Goal: Information Seeking & Learning: Learn about a topic

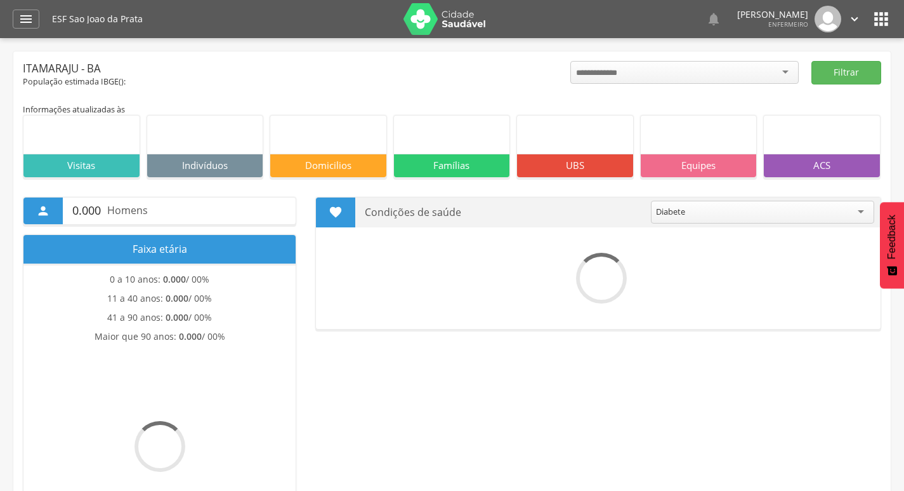
click at [29, 18] on icon "" at bounding box center [25, 18] width 15 height 15
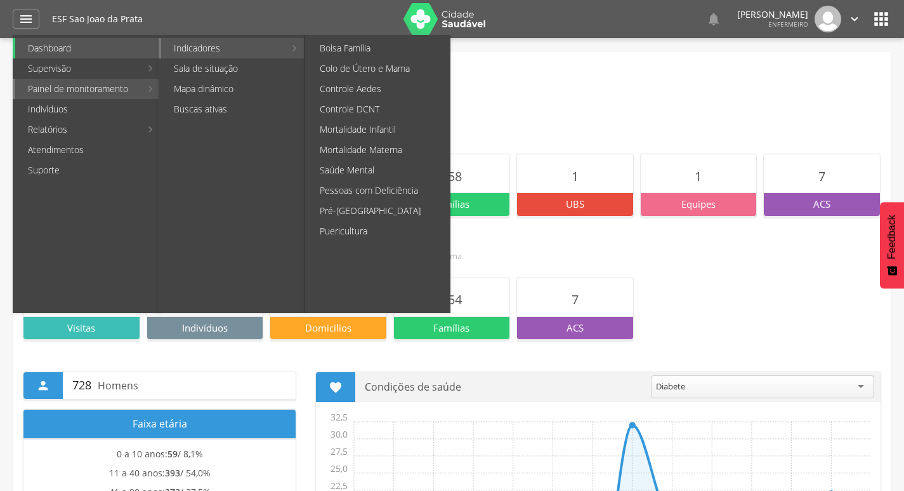
click at [181, 51] on link "Indicadores" at bounding box center [223, 48] width 124 height 20
click at [383, 220] on link "Pré-[GEOGRAPHIC_DATA]" at bounding box center [378, 211] width 143 height 20
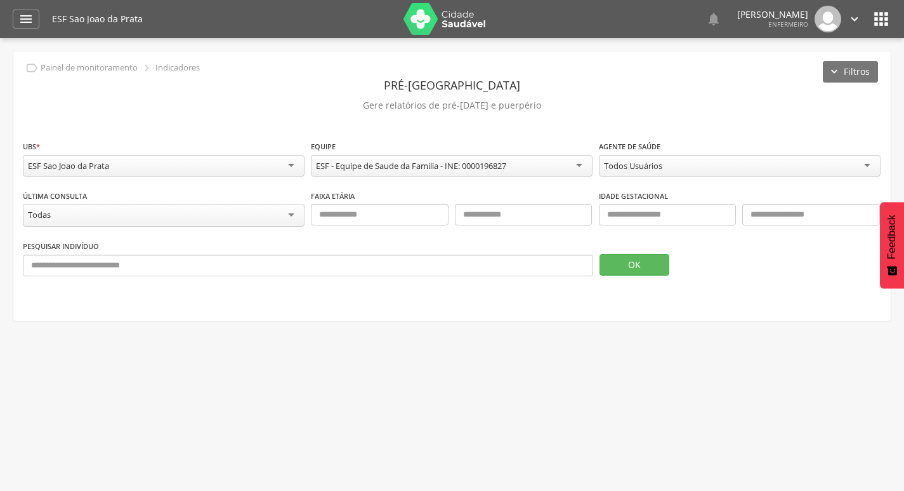
click at [639, 171] on div "Todos Usuários" at bounding box center [633, 165] width 58 height 11
click at [633, 261] on button "OK" at bounding box center [635, 265] width 70 height 22
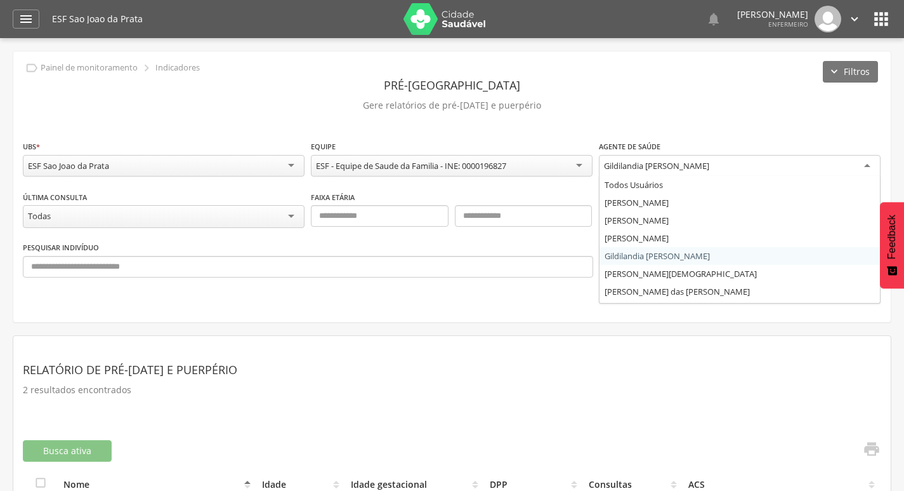
click at [619, 164] on div "Gildilandia [PERSON_NAME]" at bounding box center [656, 165] width 105 height 11
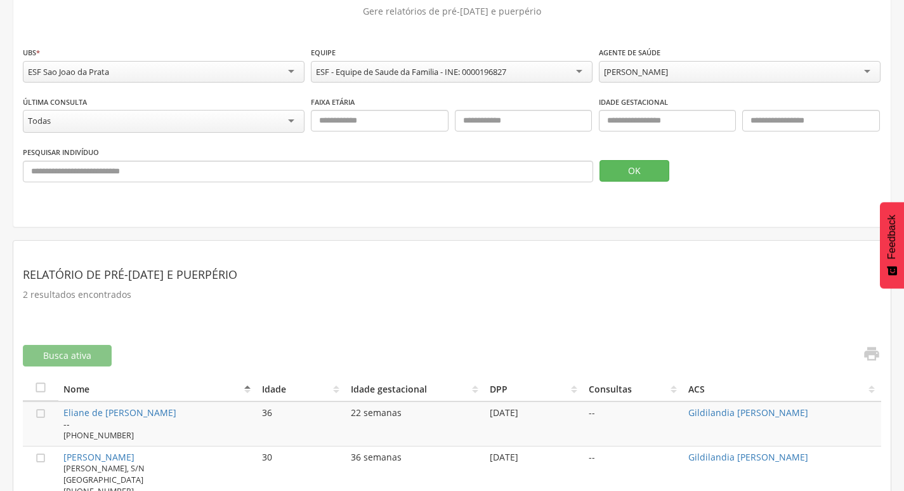
scroll to position [63, 0]
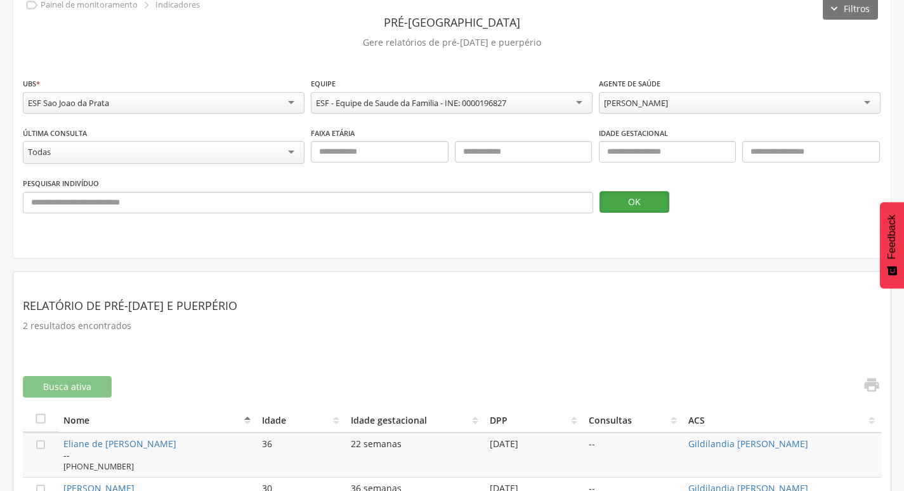
click at [640, 204] on button "OK" at bounding box center [635, 202] width 70 height 22
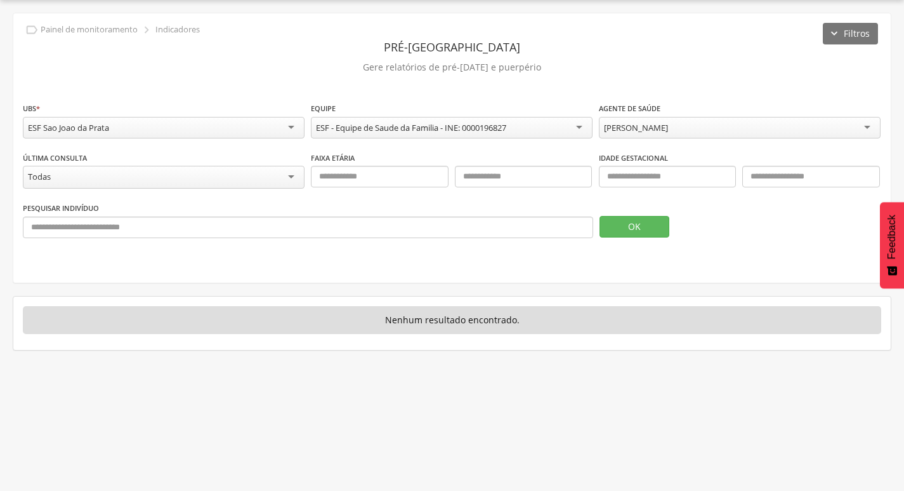
click at [740, 133] on div "[PERSON_NAME]" at bounding box center [740, 128] width 282 height 22
click at [654, 225] on button "OK" at bounding box center [635, 227] width 70 height 22
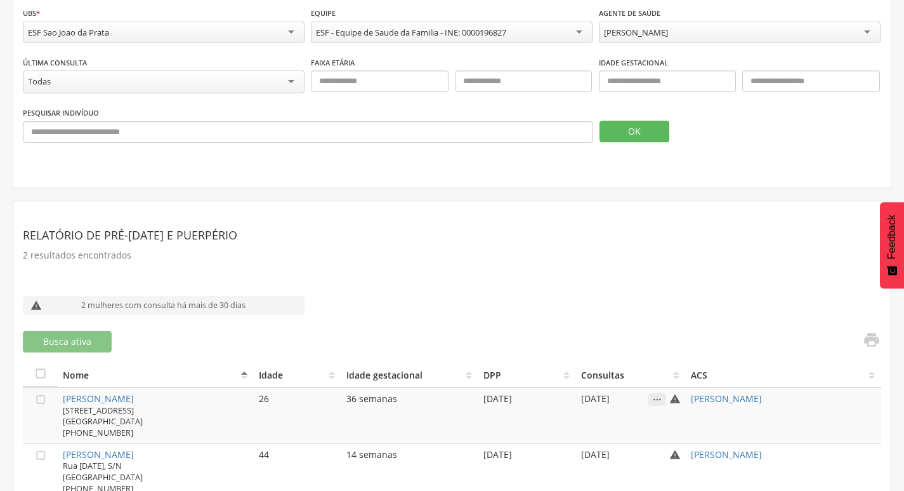
scroll to position [163, 0]
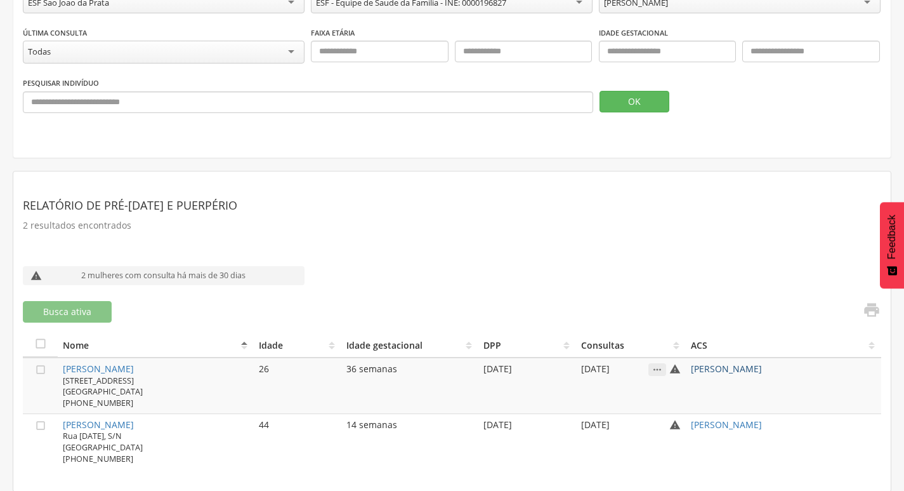
click at [762, 366] on link "[PERSON_NAME]" at bounding box center [726, 368] width 71 height 12
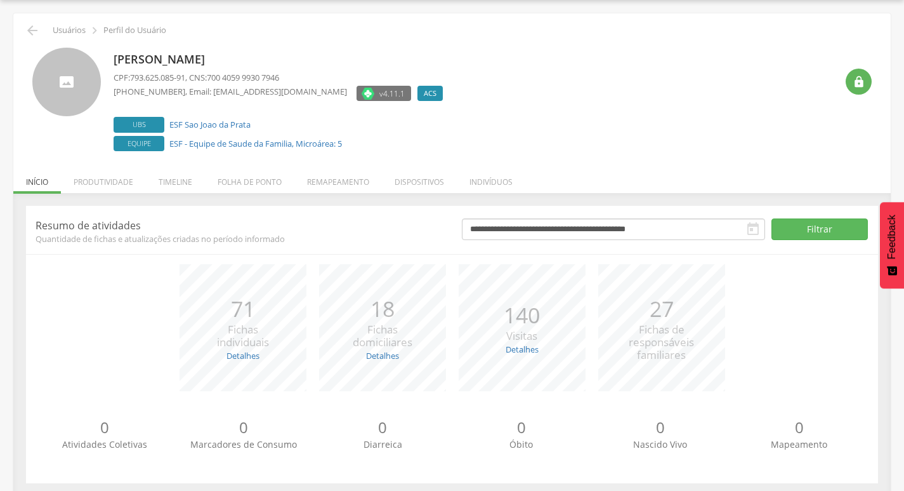
drag, startPoint x: 111, startPoint y: 55, endPoint x: 358, endPoint y: 63, distance: 247.0
click at [358, 63] on div "[PERSON_NAME] CPF: 793.625.085-91 , CNS: 700 4059 9930 7946 [PHONE_NUMBER] , Em…" at bounding box center [452, 101] width 840 height 107
copy p "[PERSON_NAME]"
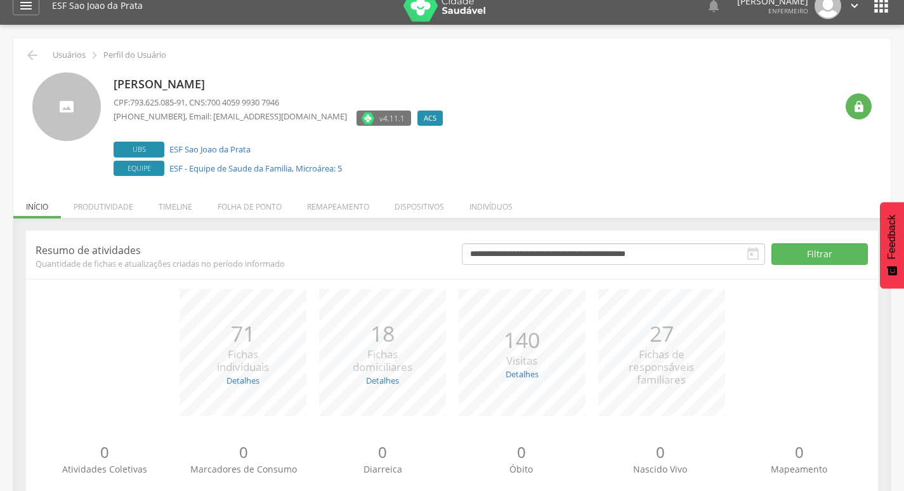
scroll to position [0, 0]
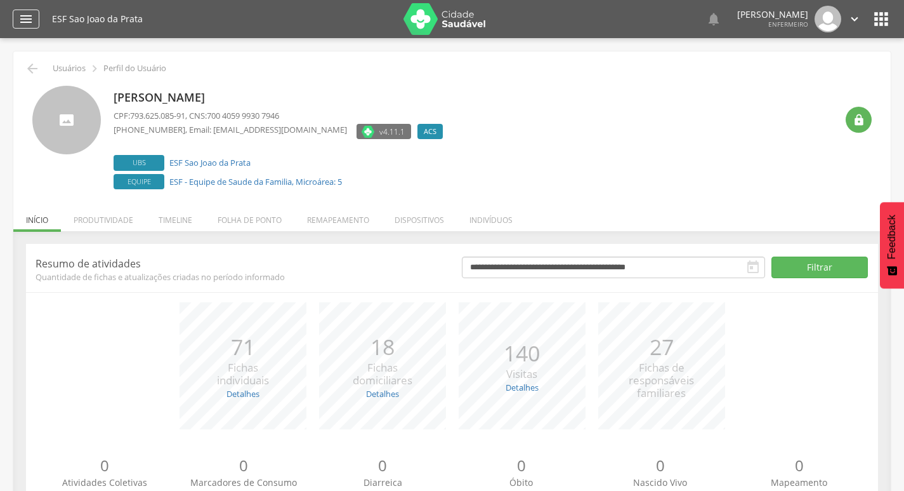
click at [28, 18] on icon "" at bounding box center [25, 18] width 15 height 15
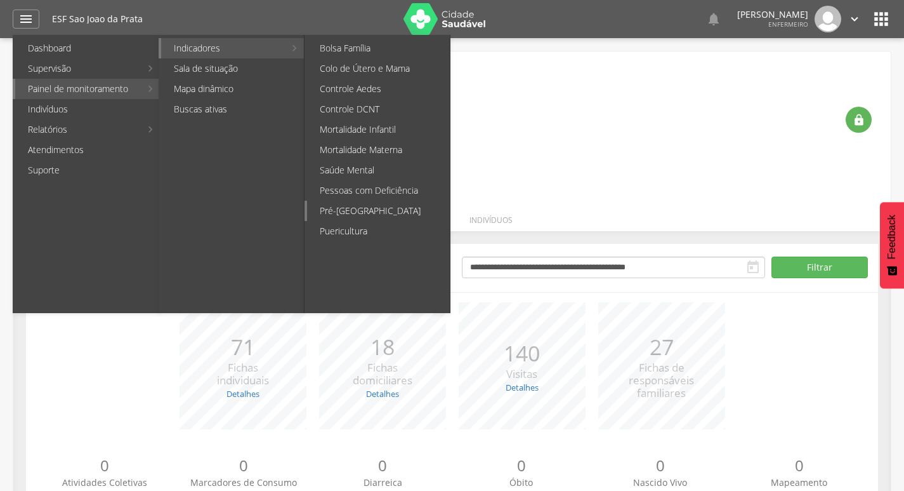
click at [338, 209] on link "Pré-[GEOGRAPHIC_DATA]" at bounding box center [378, 211] width 143 height 20
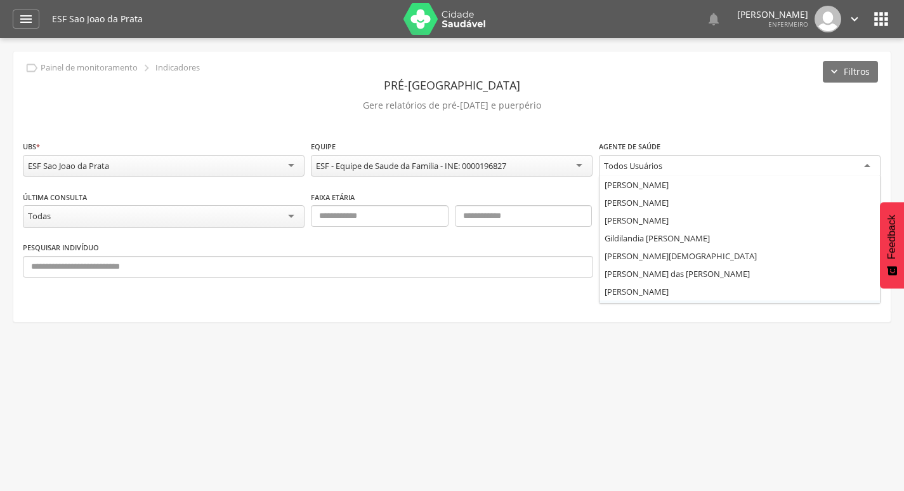
click at [633, 171] on div "Todos Usuários" at bounding box center [633, 165] width 58 height 11
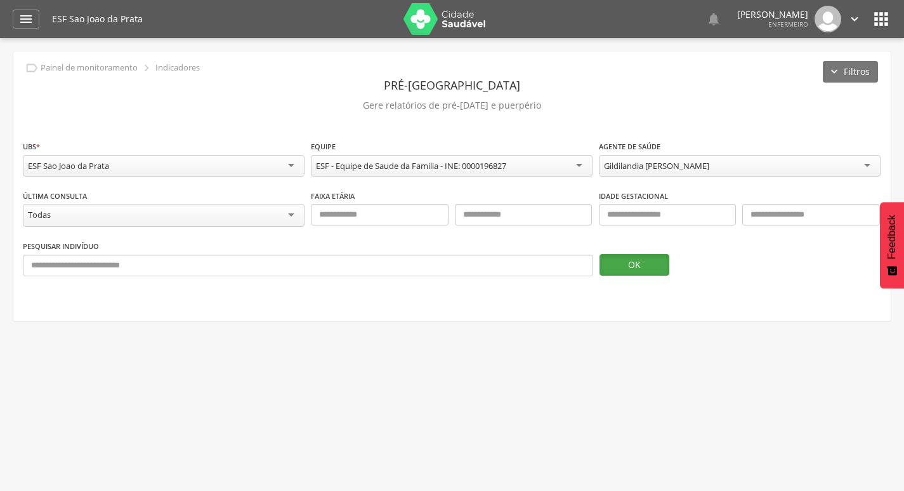
click at [631, 265] on button "OK" at bounding box center [635, 265] width 70 height 22
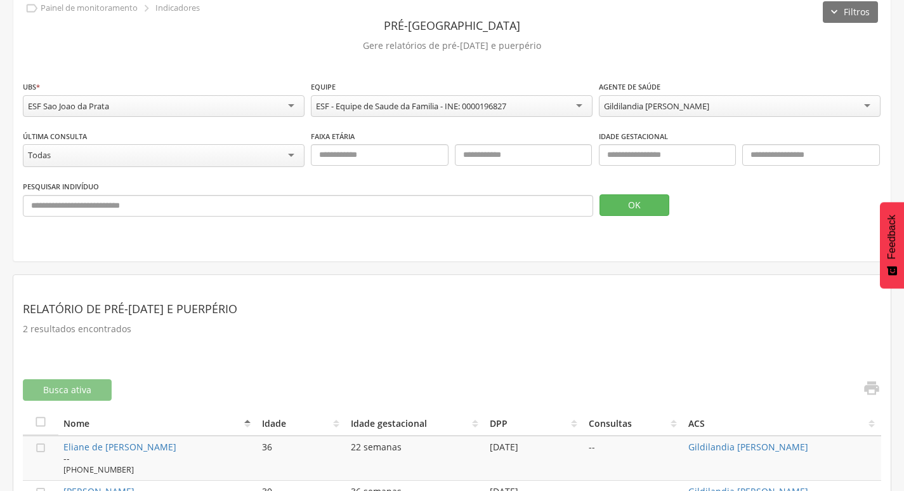
scroll to position [126, 0]
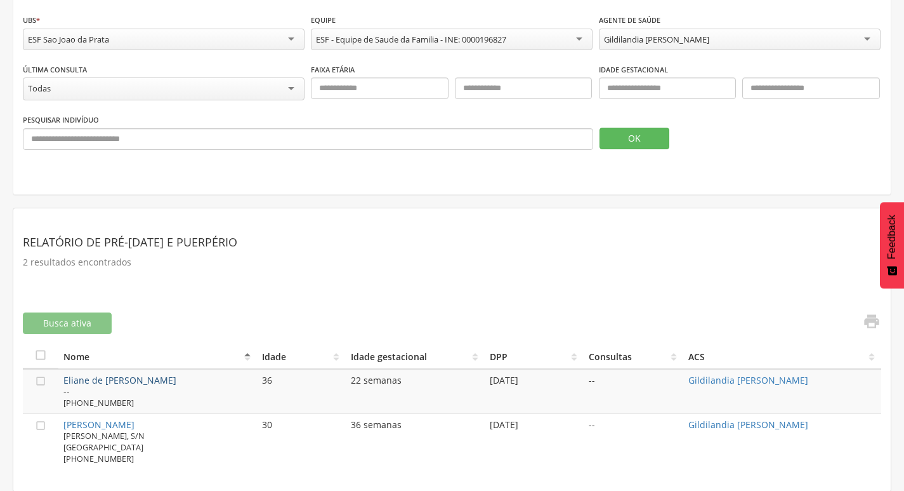
click at [171, 379] on link "Eliane de [PERSON_NAME]" at bounding box center [119, 380] width 113 height 12
type input "**********"
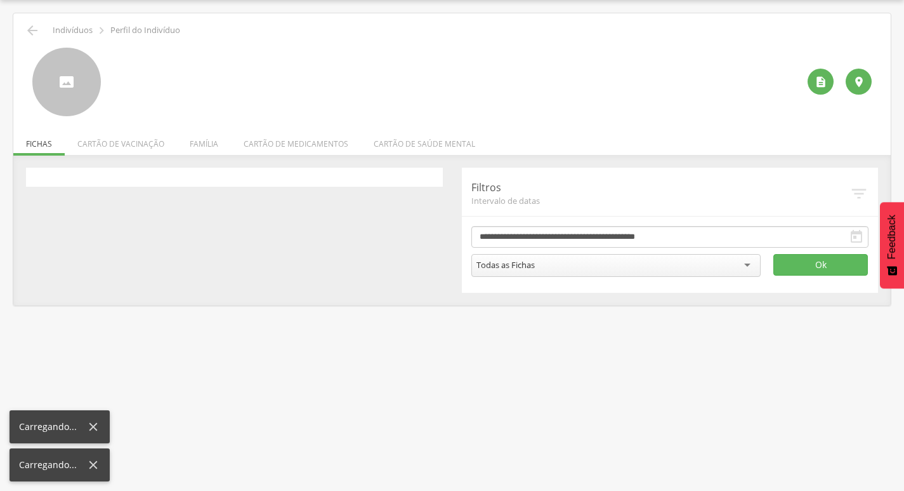
scroll to position [38, 0]
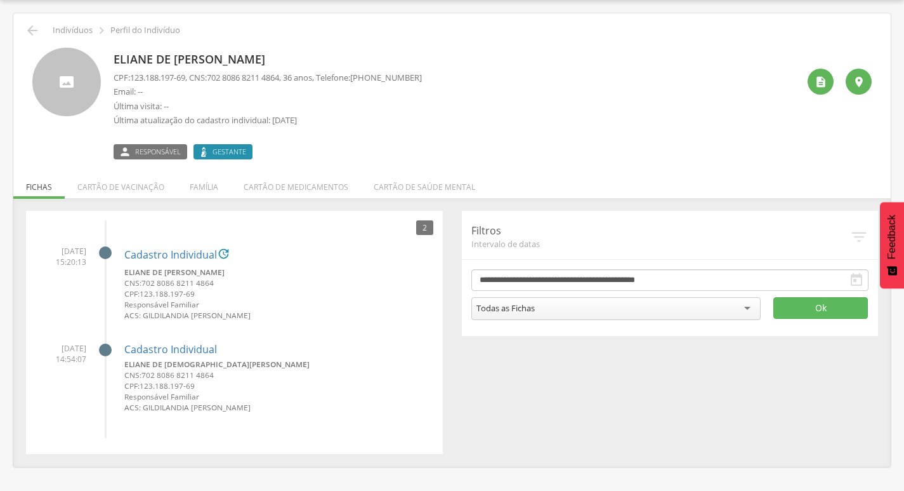
drag, startPoint x: 110, startPoint y: 51, endPoint x: 288, endPoint y: 63, distance: 178.7
click at [293, 60] on div "Eliane de [PERSON_NAME] CPF: 123.188.197-69 , CNS: [PHONE_NUMBER] , 36 anos, Te…" at bounding box center [452, 104] width 840 height 112
copy p "Eliane de [PERSON_NAME]"
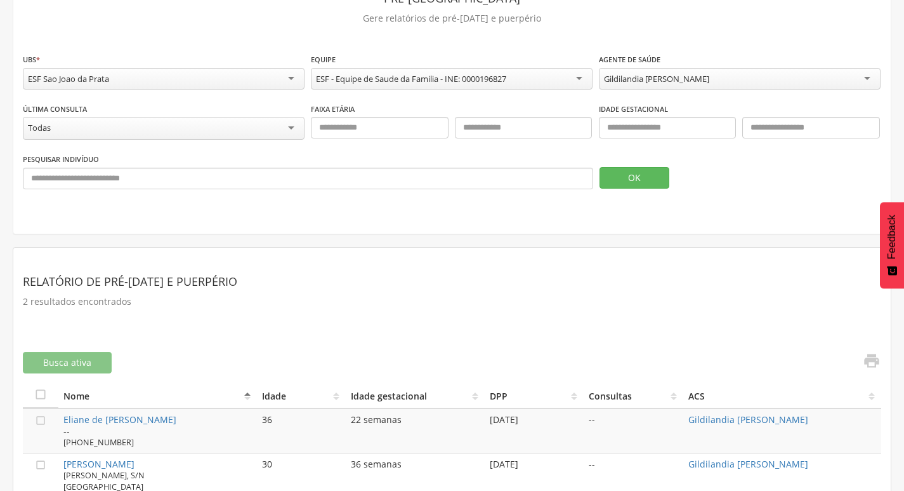
scroll to position [126, 0]
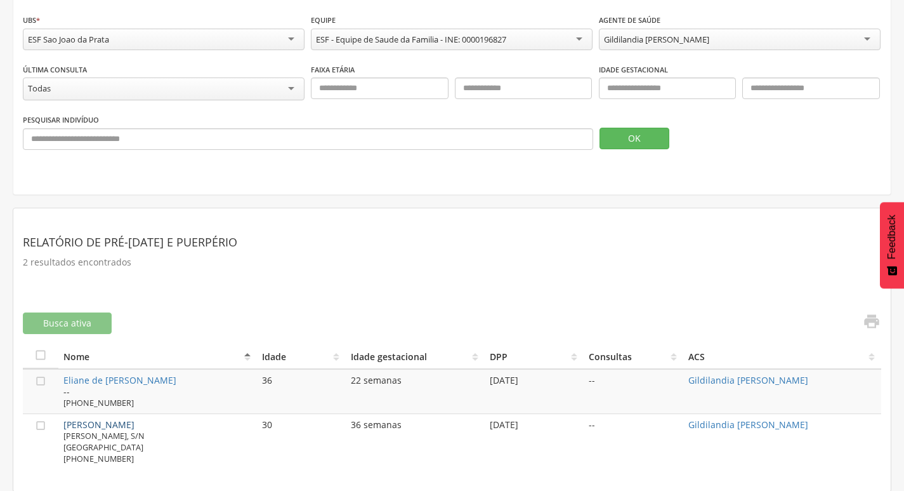
click at [72, 423] on link "[PERSON_NAME]" at bounding box center [98, 424] width 71 height 12
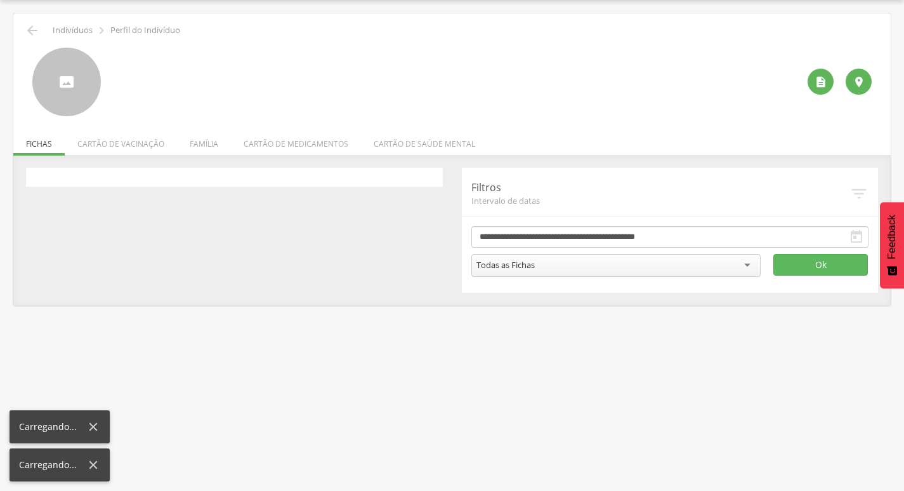
scroll to position [38, 0]
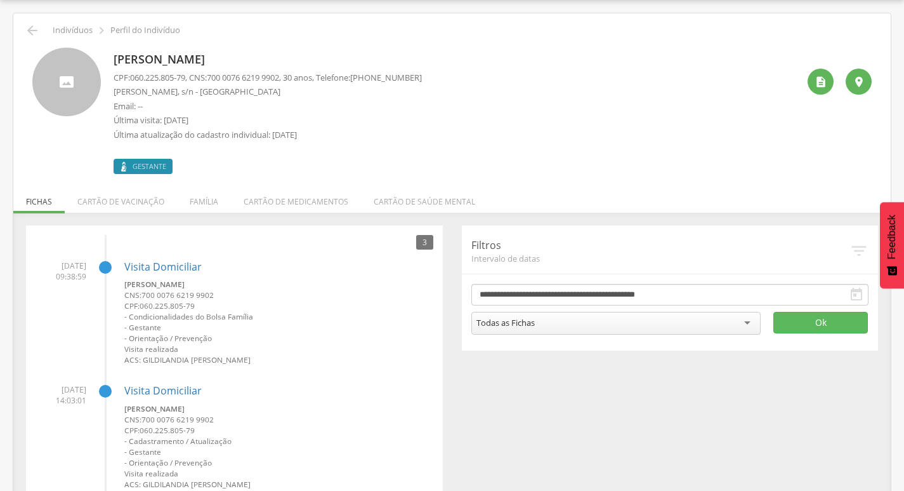
drag, startPoint x: 113, startPoint y: 58, endPoint x: 254, endPoint y: 60, distance: 141.5
click at [281, 55] on div "[PERSON_NAME] CPF: 060.225.805-79 , CNS: [PHONE_NUMBER] , 30 anos, Telefone: [P…" at bounding box center [452, 111] width 840 height 126
copy p "[PERSON_NAME]"
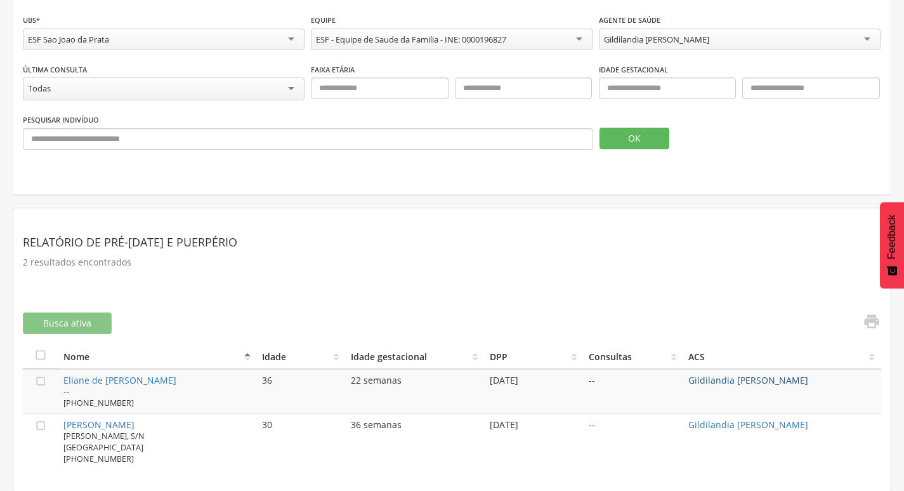
click at [721, 379] on link "Gildilandia [PERSON_NAME]" at bounding box center [749, 380] width 120 height 12
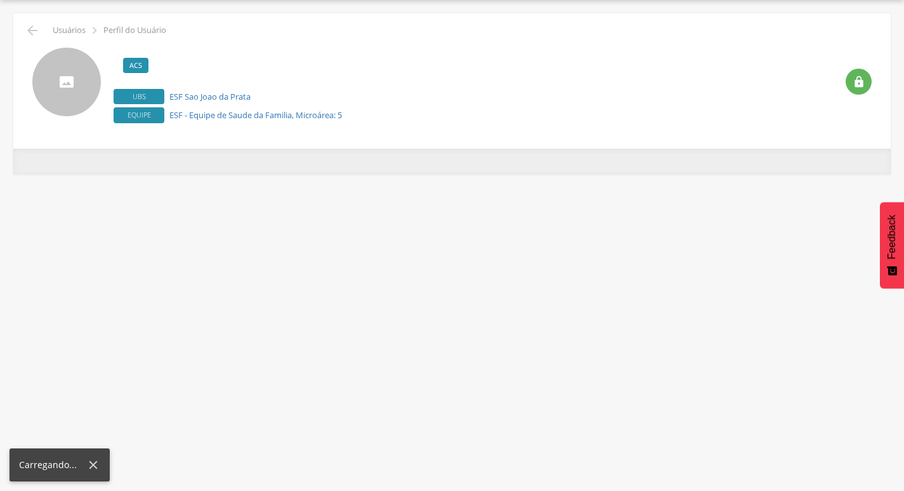
scroll to position [38, 0]
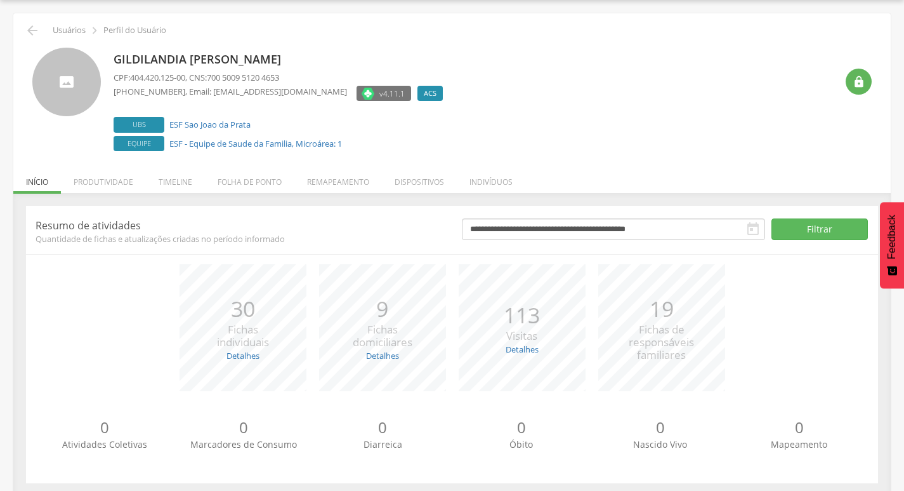
drag, startPoint x: 120, startPoint y: 60, endPoint x: 303, endPoint y: 67, distance: 183.5
click at [331, 66] on p "Gildilandia [PERSON_NAME]" at bounding box center [282, 59] width 336 height 16
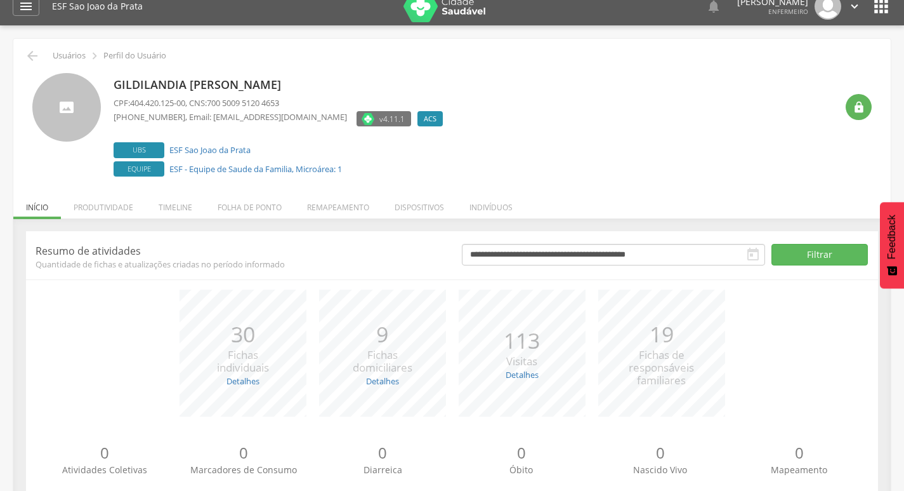
scroll to position [0, 0]
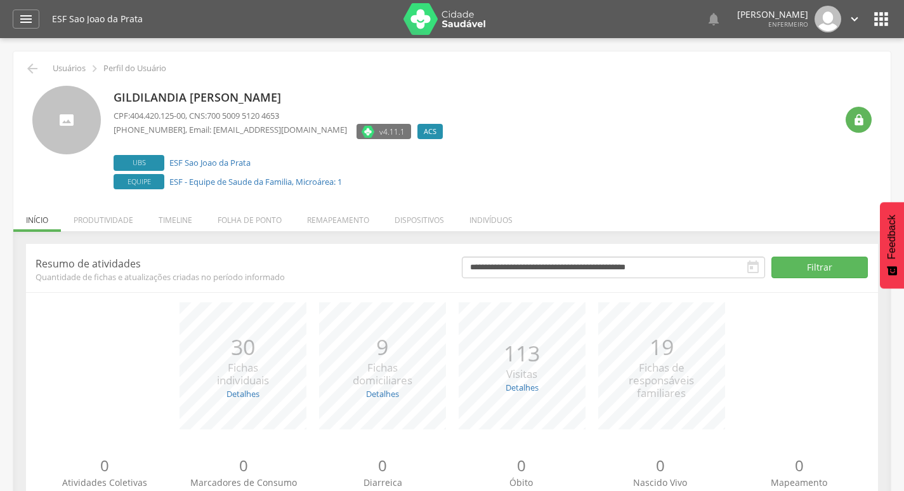
click at [881, 16] on icon "" at bounding box center [881, 19] width 20 height 20
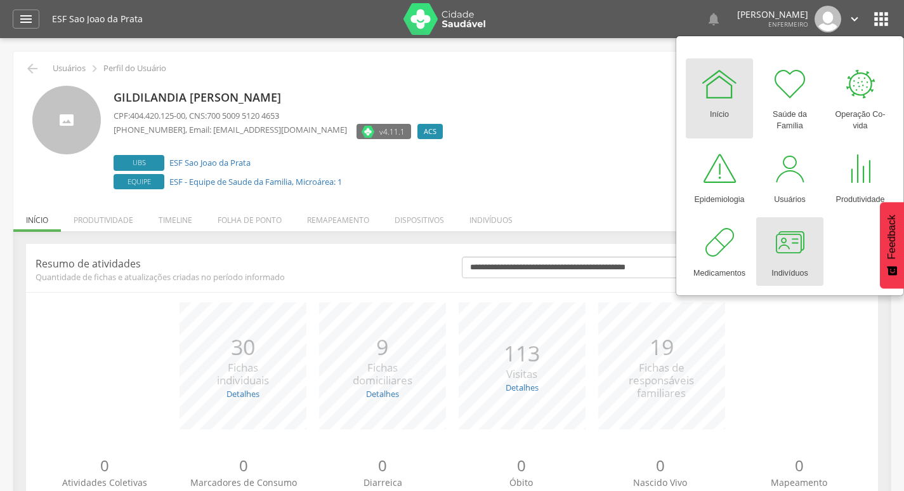
click at [782, 242] on div at bounding box center [790, 242] width 38 height 38
